Goal: Information Seeking & Learning: Check status

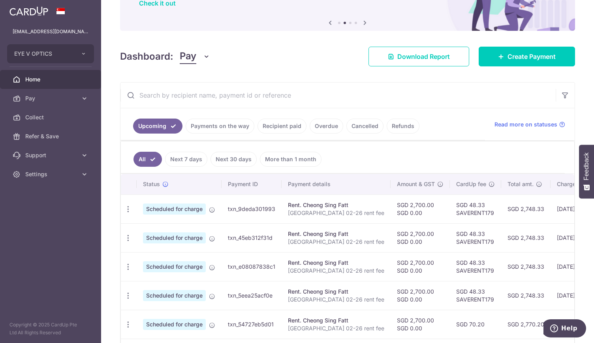
scroll to position [70, 0]
click at [357, 128] on link "Cancelled" at bounding box center [365, 126] width 37 height 15
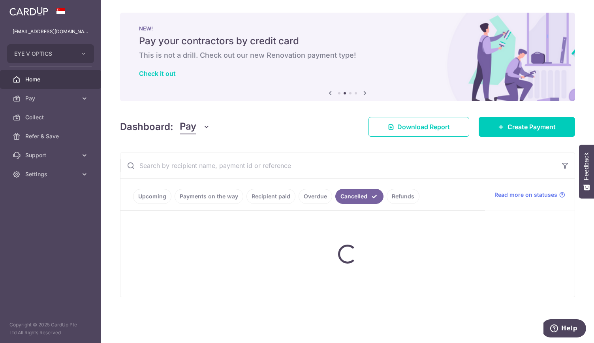
scroll to position [0, 0]
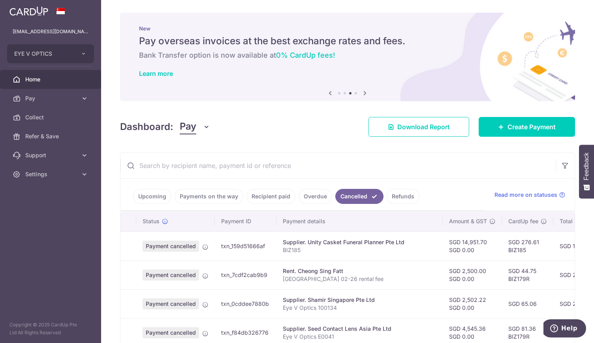
click at [397, 198] on link "Refunds" at bounding box center [403, 196] width 33 height 15
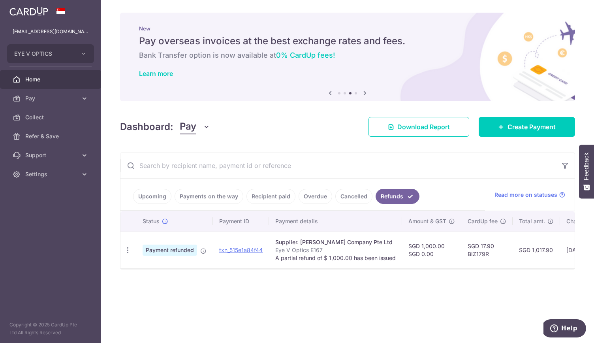
click at [353, 195] on link "Cancelled" at bounding box center [354, 196] width 37 height 15
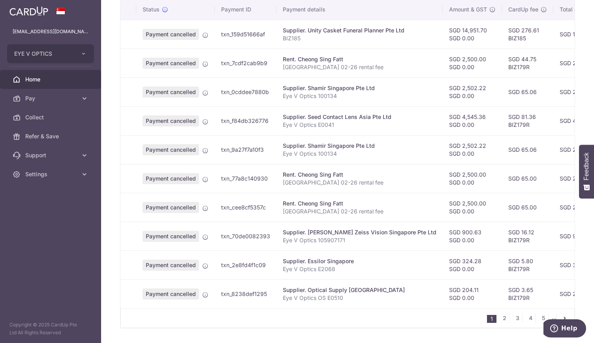
scroll to position [236, 0]
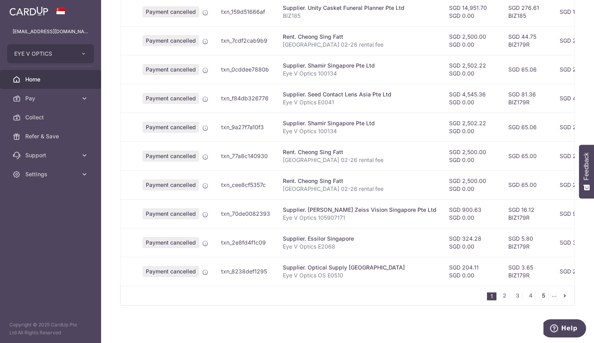
click at [539, 297] on link "5" at bounding box center [543, 295] width 9 height 9
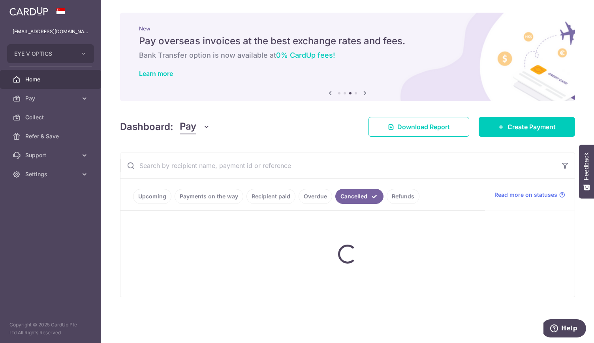
scroll to position [0, 0]
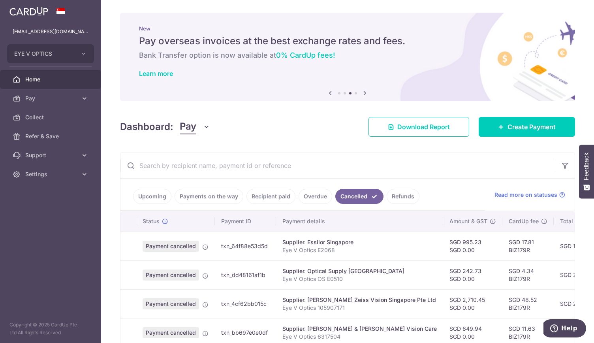
click at [307, 194] on link "Overdue" at bounding box center [316, 196] width 34 height 15
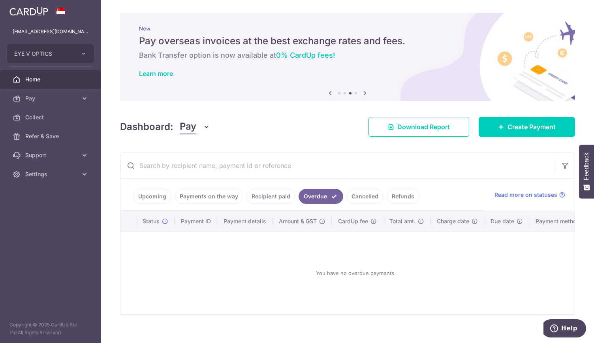
click at [193, 194] on link "Payments on the way" at bounding box center [209, 196] width 69 height 15
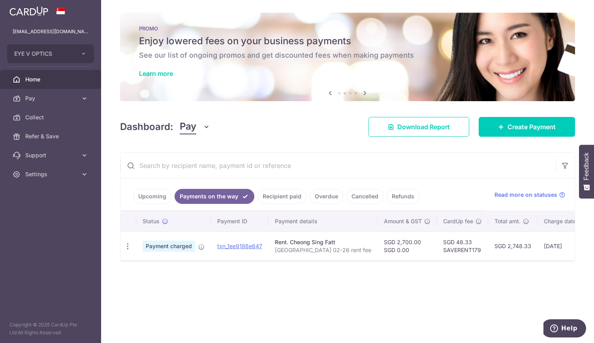
click at [150, 197] on link "Upcoming" at bounding box center [152, 196] width 38 height 15
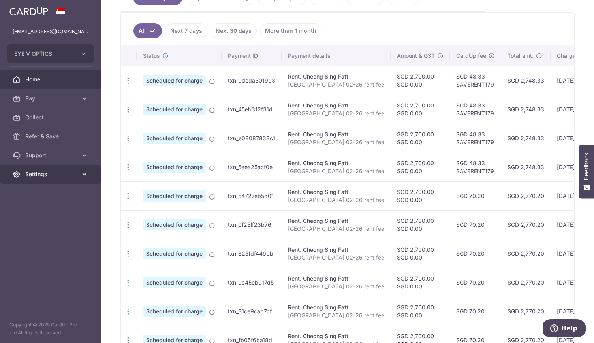
click at [43, 178] on link "Settings" at bounding box center [50, 174] width 101 height 19
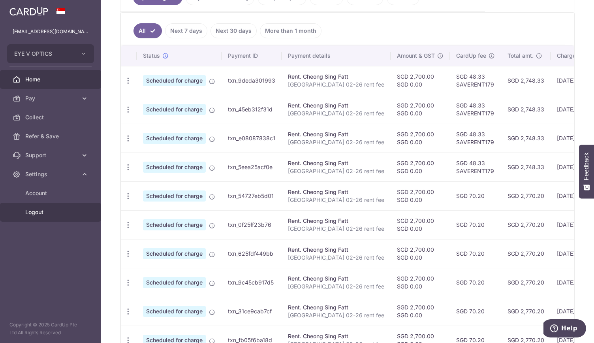
click at [36, 214] on span "Logout" at bounding box center [51, 212] width 52 height 8
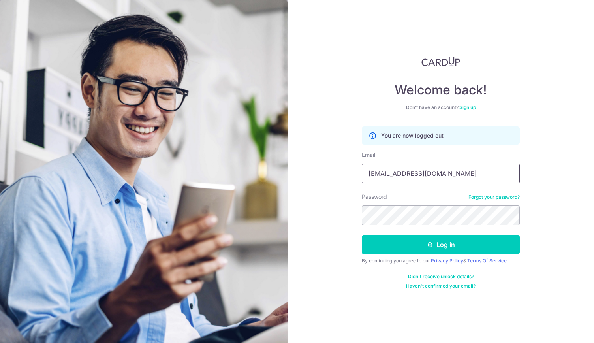
click at [390, 174] on input "rchuapn@gmail.com" at bounding box center [441, 174] width 158 height 20
drag, startPoint x: 445, startPoint y: 174, endPoint x: 296, endPoint y: 173, distance: 149.8
click at [296, 173] on div "Welcome back! Don’t have an account? Sign up You are now logged out Email rchua…" at bounding box center [441, 171] width 307 height 343
click at [394, 175] on input "rchuapn@gmail.com" at bounding box center [441, 174] width 158 height 20
drag, startPoint x: 394, startPoint y: 174, endPoint x: 338, endPoint y: 164, distance: 56.9
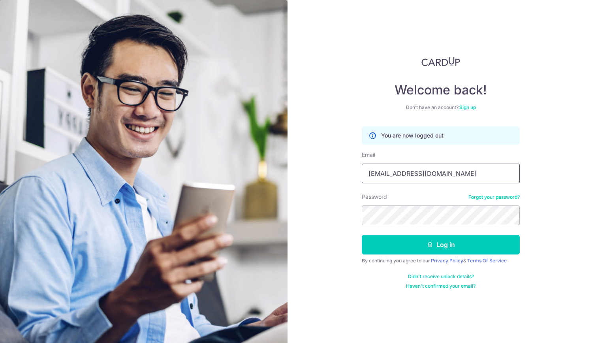
click at [338, 164] on div "Welcome back! Don’t have an account? Sign up You are now logged out Email rchua…" at bounding box center [441, 171] width 307 height 343
type input "[EMAIL_ADDRESS][DOMAIN_NAME]"
click at [448, 246] on button "Log in" at bounding box center [441, 245] width 158 height 20
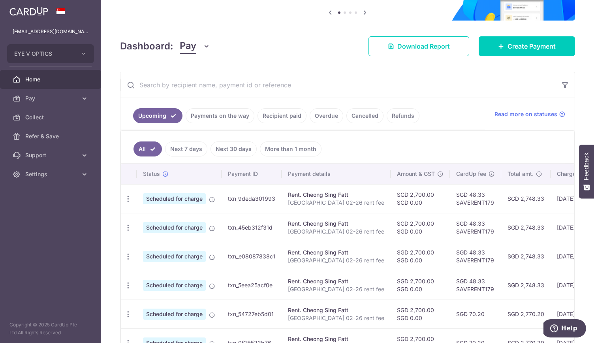
scroll to position [85, 0]
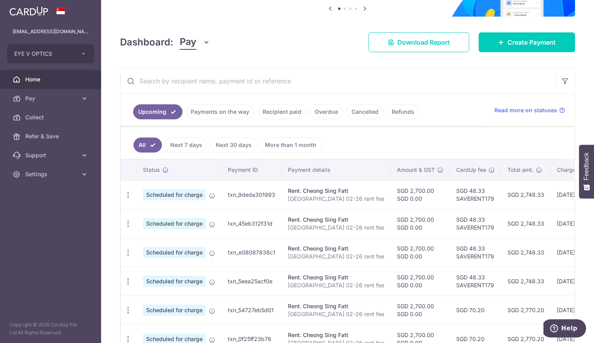
click at [190, 146] on link "Next 7 days" at bounding box center [186, 145] width 42 height 15
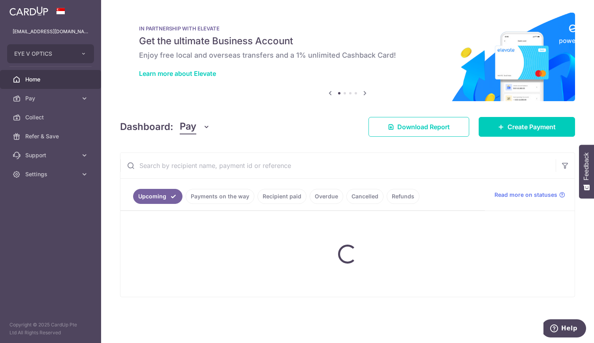
scroll to position [0, 0]
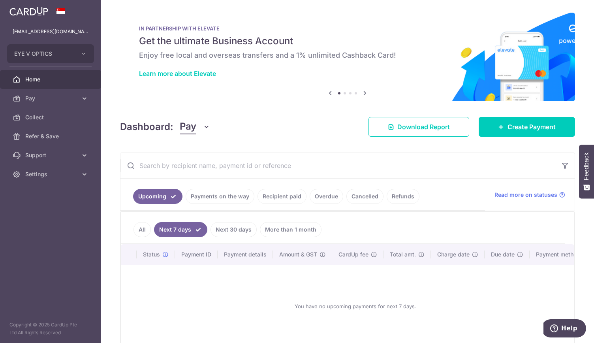
click at [142, 227] on link "All" at bounding box center [142, 229] width 17 height 15
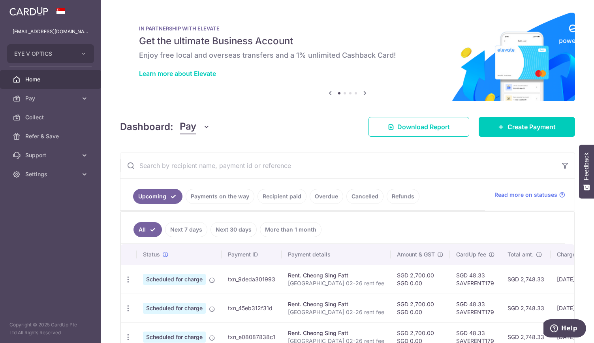
click at [224, 195] on link "Payments on the way" at bounding box center [220, 196] width 69 height 15
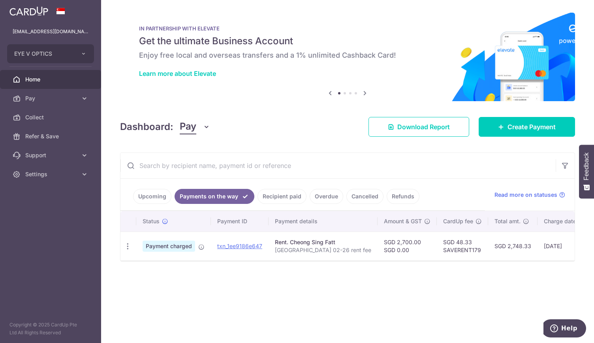
click at [282, 195] on link "Recipient paid" at bounding box center [282, 196] width 49 height 15
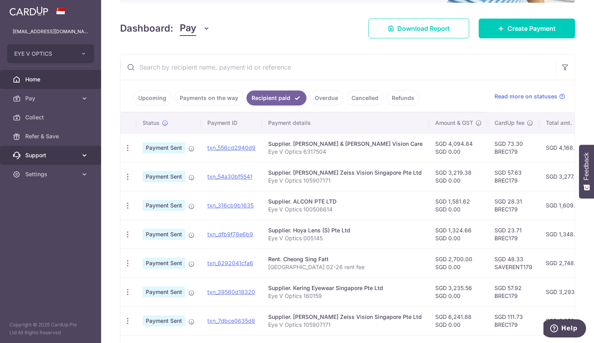
click at [63, 156] on span "Support" at bounding box center [51, 155] width 52 height 8
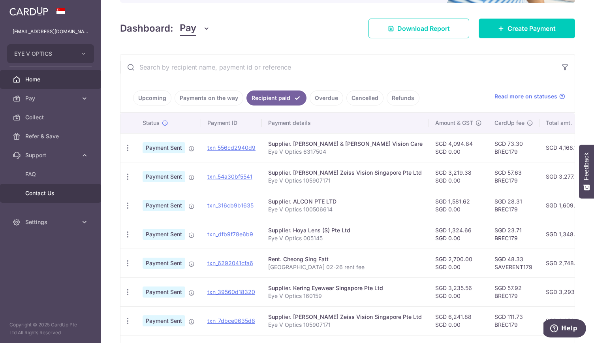
click at [42, 199] on link "Contact Us" at bounding box center [50, 193] width 101 height 19
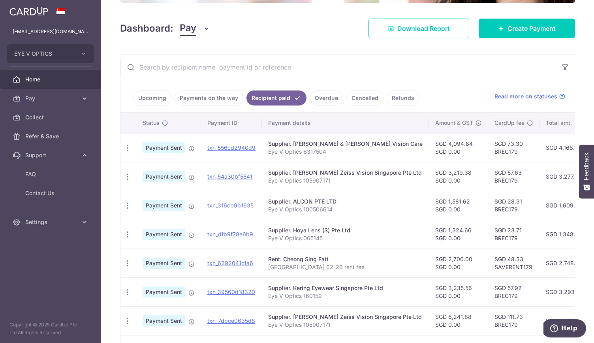
click at [208, 94] on link "Payments on the way" at bounding box center [209, 98] width 69 height 15
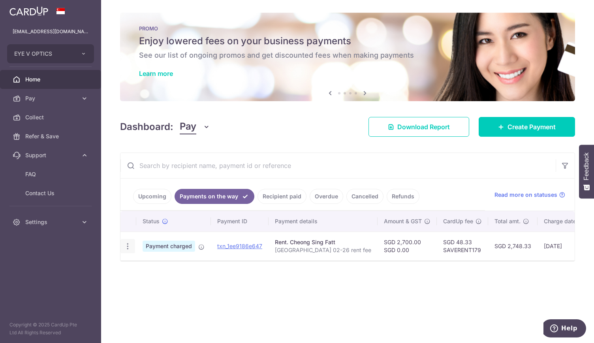
click at [127, 247] on icon "button" at bounding box center [128, 246] width 8 height 8
click at [287, 319] on div "× Pause Schedule Pause all future payments in this series Pause just this one p…" at bounding box center [347, 171] width 493 height 343
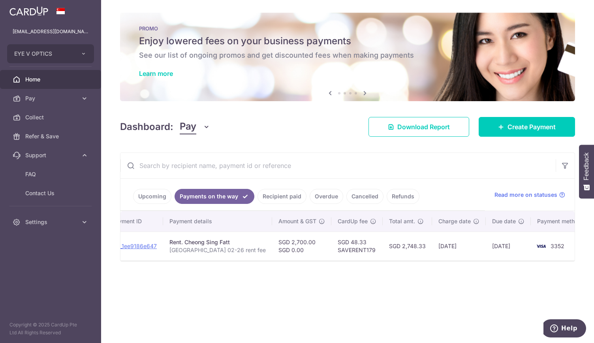
scroll to position [0, 104]
click at [552, 244] on span "3352" at bounding box center [559, 246] width 14 height 7
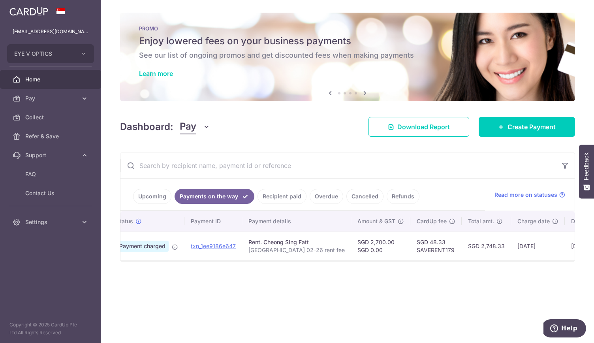
scroll to position [0, 0]
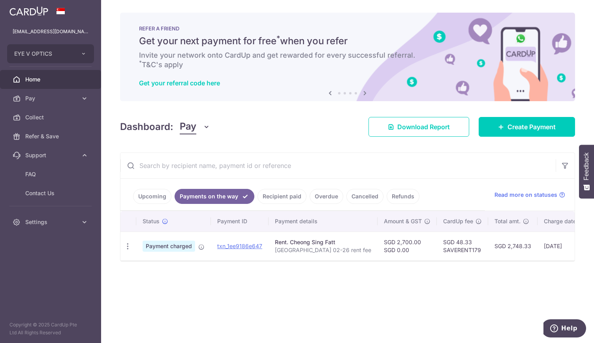
click at [314, 196] on link "Overdue" at bounding box center [327, 196] width 34 height 15
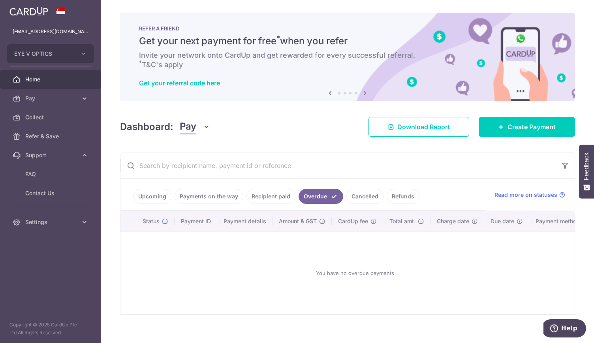
click at [354, 192] on link "Cancelled" at bounding box center [365, 196] width 37 height 15
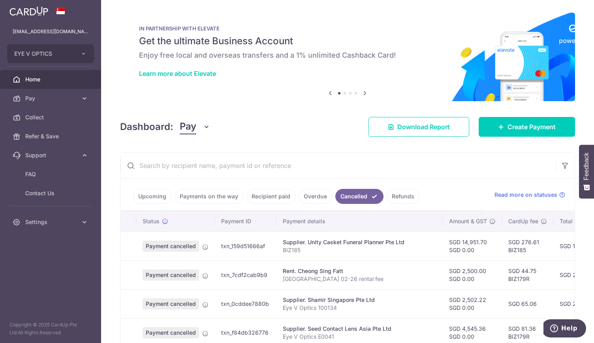
scroll to position [236, 0]
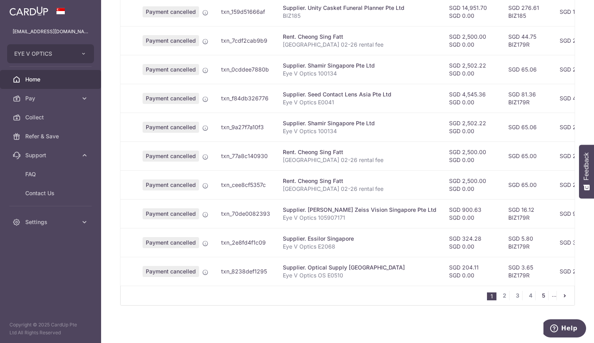
click at [539, 298] on link "5" at bounding box center [543, 295] width 9 height 9
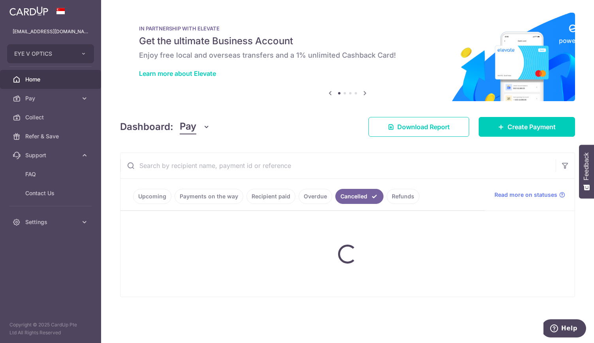
scroll to position [0, 0]
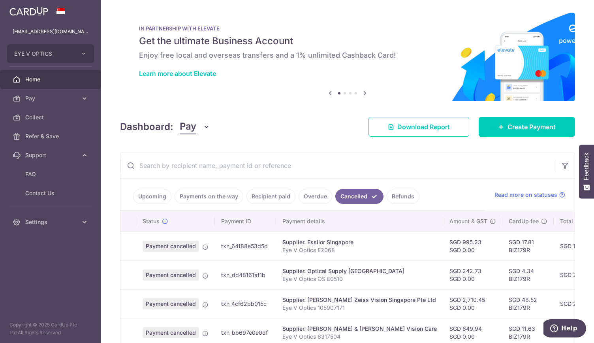
click at [554, 292] on td "SGD 2,758.97" at bounding box center [578, 303] width 49 height 29
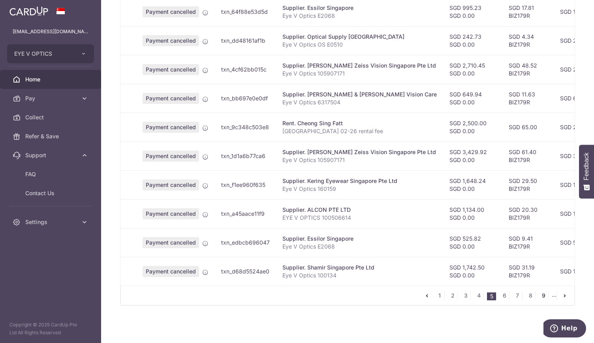
click at [539, 294] on link "9" at bounding box center [543, 295] width 9 height 9
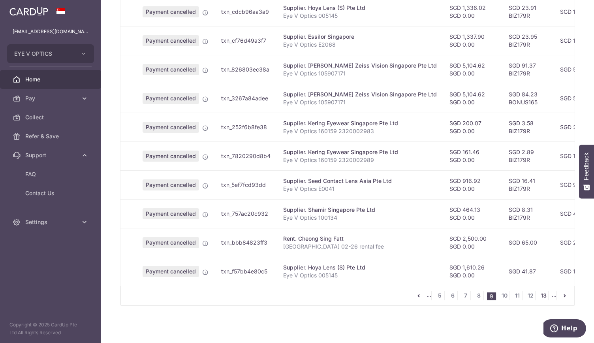
click at [544, 294] on link "13" at bounding box center [543, 295] width 9 height 9
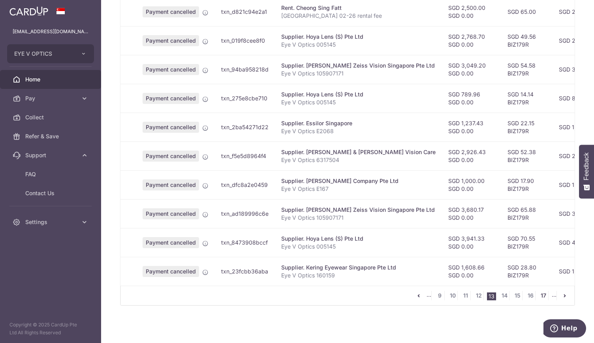
click at [541, 296] on link "17" at bounding box center [543, 295] width 9 height 9
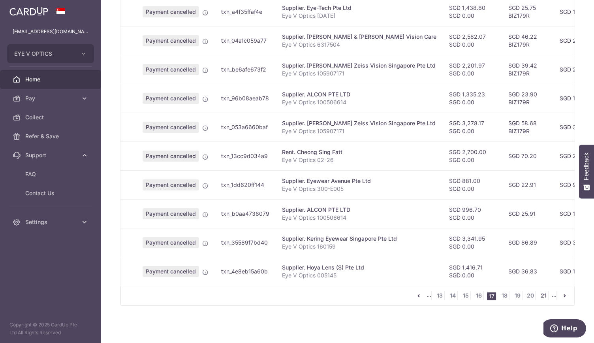
click at [539, 295] on link "21" at bounding box center [543, 295] width 9 height 9
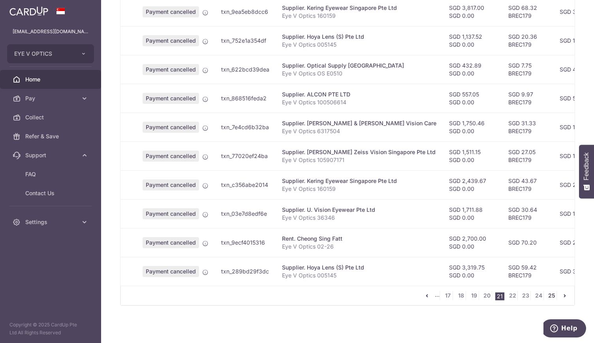
click at [547, 296] on link "25" at bounding box center [551, 295] width 9 height 9
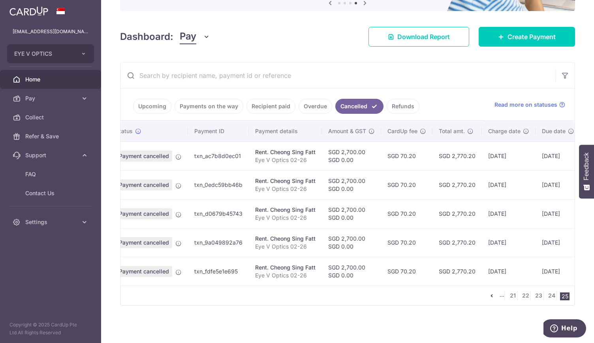
scroll to position [0, 26]
click at [549, 295] on link "24" at bounding box center [551, 295] width 9 height 9
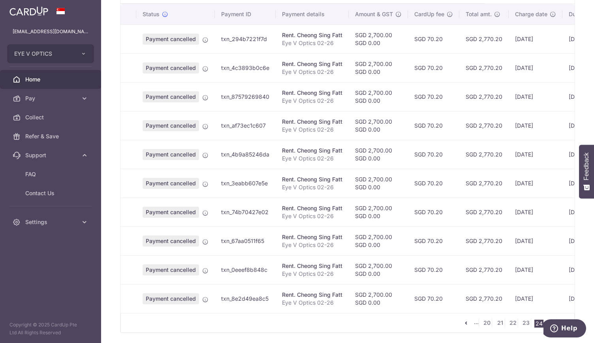
scroll to position [236, 0]
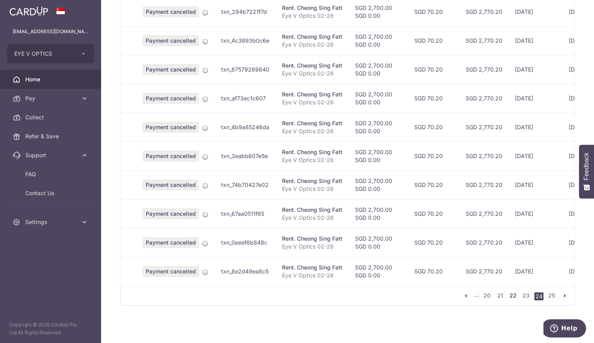
click at [509, 296] on link "22" at bounding box center [513, 295] width 9 height 9
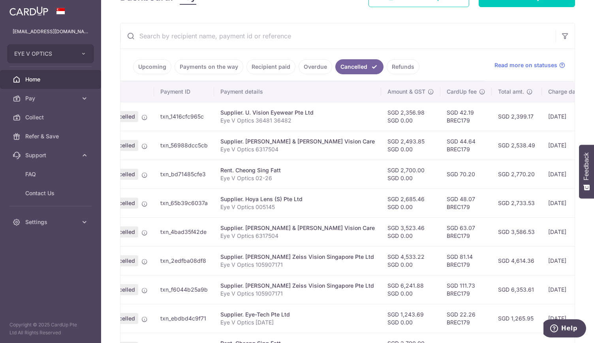
scroll to position [0, 58]
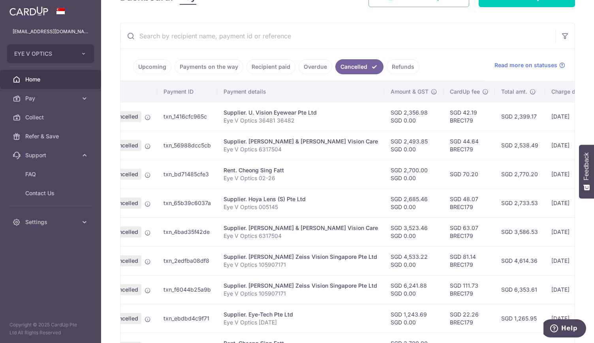
click at [202, 64] on link "Payments on the way" at bounding box center [209, 66] width 69 height 15
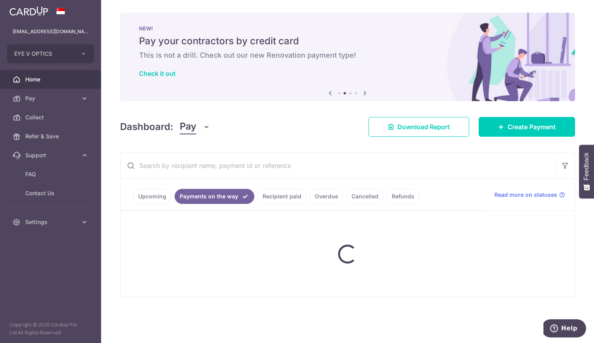
scroll to position [0, 0]
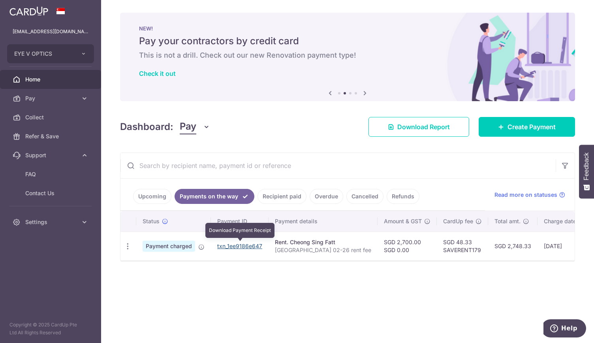
click at [232, 248] on link "txn_1ee9186e647" at bounding box center [239, 246] width 45 height 7
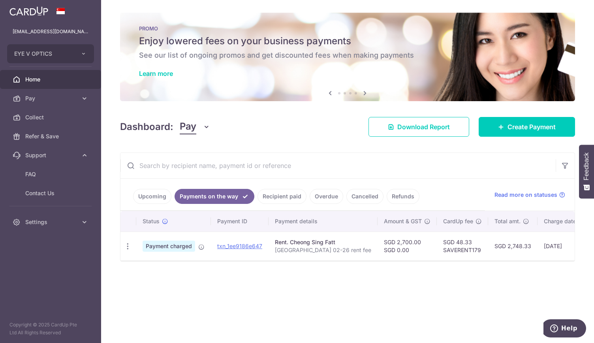
click at [219, 258] on td "txn_1ee9186e647 Download Payment Receipt" at bounding box center [240, 246] width 58 height 29
drag, startPoint x: 223, startPoint y: 244, endPoint x: 219, endPoint y: 245, distance: 4.1
click at [219, 245] on link "txn_1ee9186e647" at bounding box center [239, 246] width 45 height 7
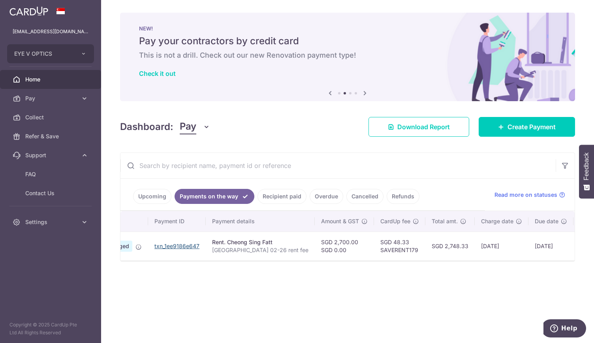
scroll to position [0, 106]
